Goal: Information Seeking & Learning: Understand process/instructions

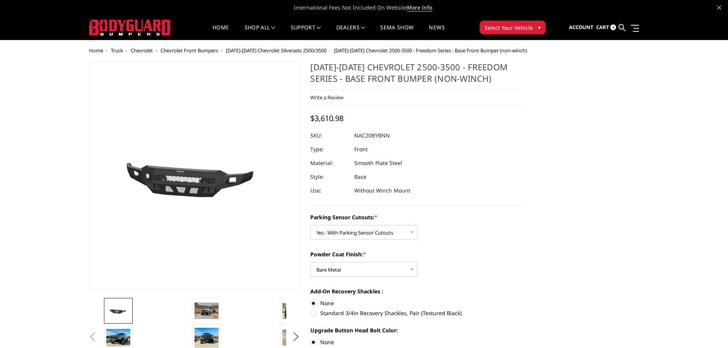
select select "2958"
select select "2959"
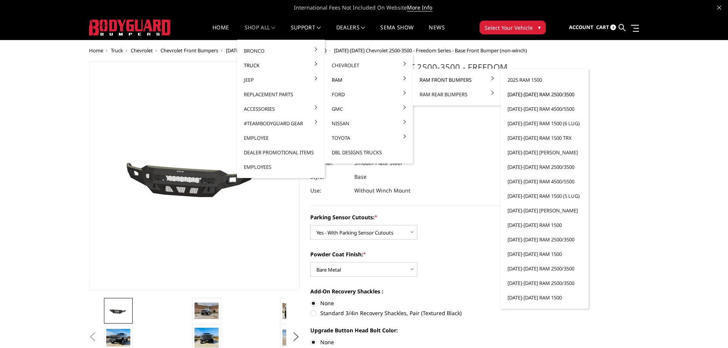
click at [528, 96] on link "[DATE]-[DATE] Ram 2500/3500" at bounding box center [545, 94] width 82 height 15
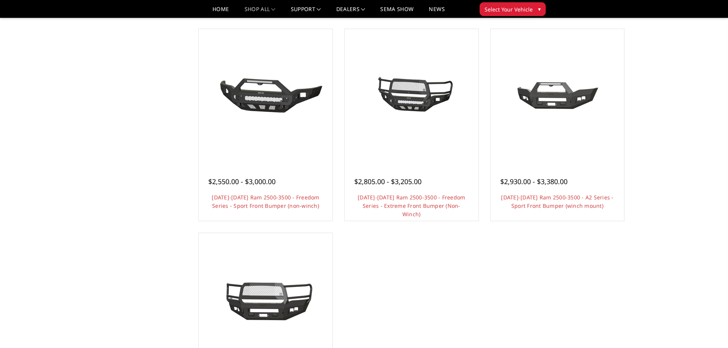
scroll to position [611, 0]
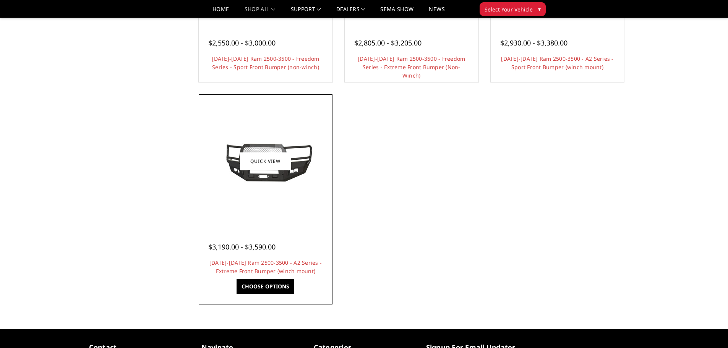
click at [264, 180] on img at bounding box center [265, 161] width 122 height 55
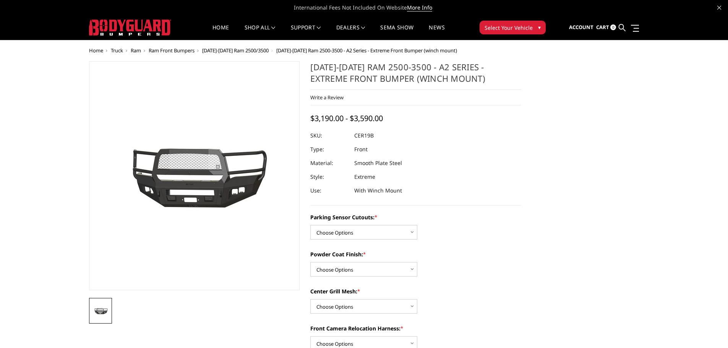
click at [253, 52] on span "[DATE]-[DATE] Ram 2500/3500" at bounding box center [235, 50] width 66 height 7
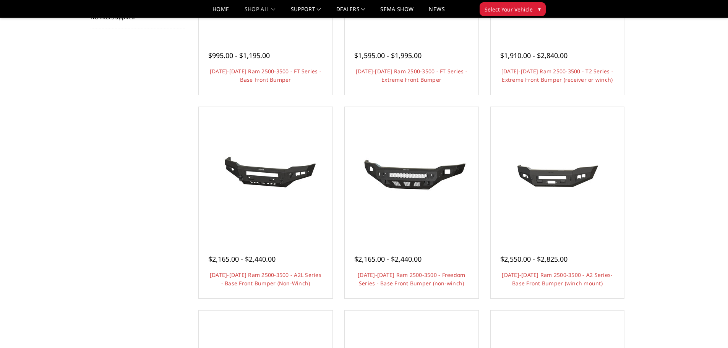
scroll to position [382, 0]
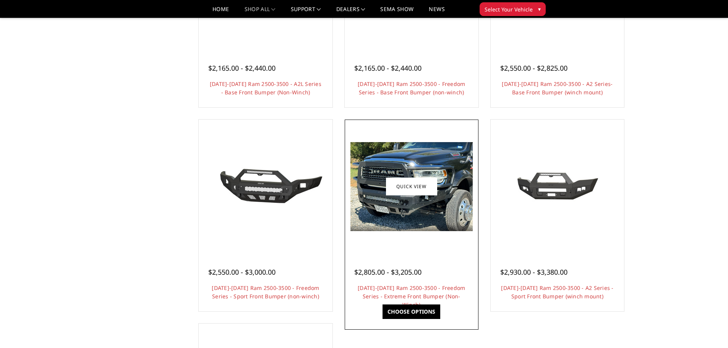
click at [398, 211] on img at bounding box center [411, 186] width 122 height 89
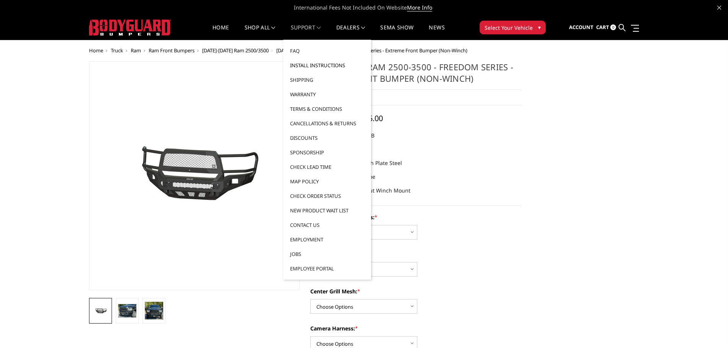
click at [310, 66] on link "Install Instructions" at bounding box center [327, 65] width 82 height 15
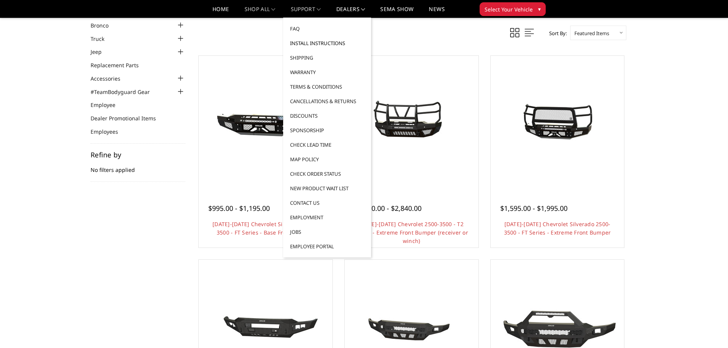
click at [309, 42] on link "Install Instructions" at bounding box center [327, 43] width 82 height 15
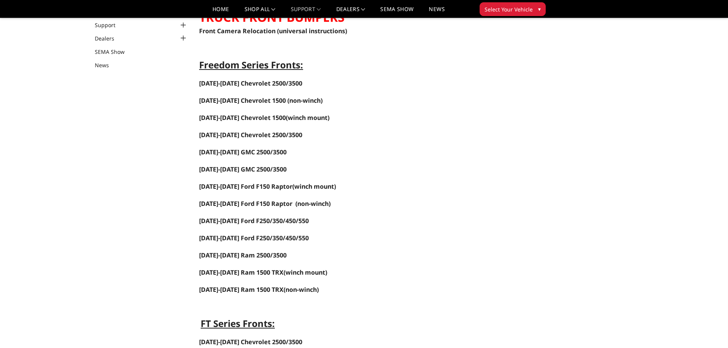
scroll to position [115, 0]
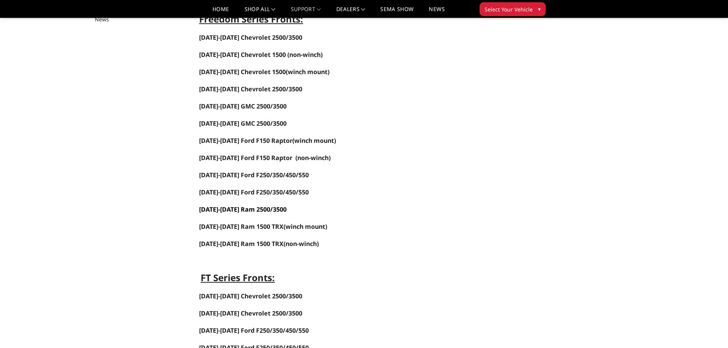
click at [242, 209] on span "[DATE]-[DATE] Ram 2500/3500" at bounding box center [242, 209] width 87 height 8
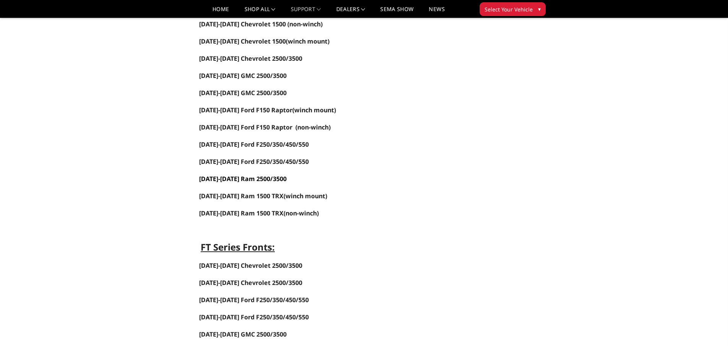
scroll to position [267, 0]
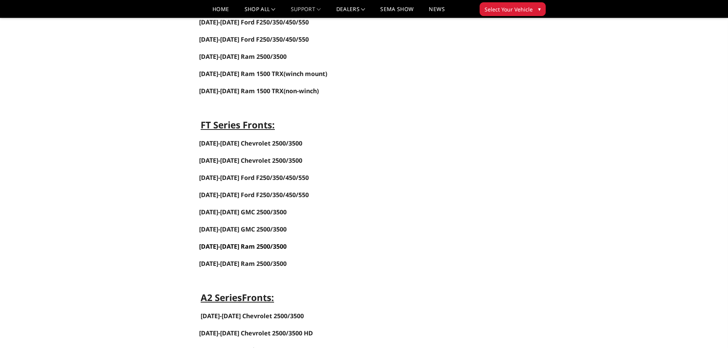
click at [240, 245] on link "[DATE]-[DATE] Ram 2500/3500" at bounding box center [242, 246] width 87 height 8
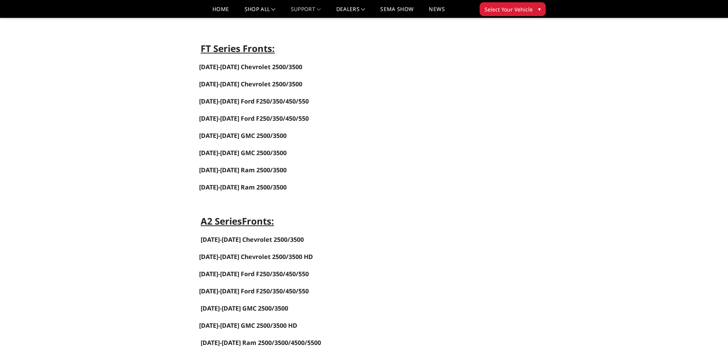
scroll to position [306, 0]
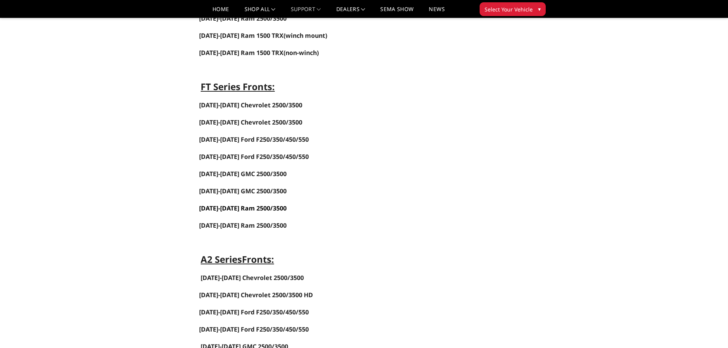
click at [234, 209] on link "[DATE]-[DATE] Ram 2500/3500" at bounding box center [242, 208] width 87 height 8
click at [224, 156] on span "[DATE]-[DATE] Ford F250/350/450/550" at bounding box center [254, 156] width 110 height 8
